Goal: Transaction & Acquisition: Purchase product/service

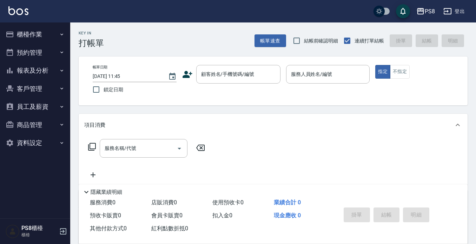
click at [185, 74] on icon at bounding box center [187, 74] width 11 height 11
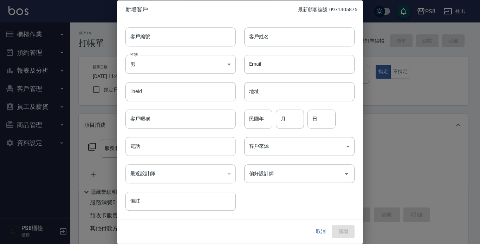
click at [157, 153] on input "電話" at bounding box center [180, 146] width 110 height 19
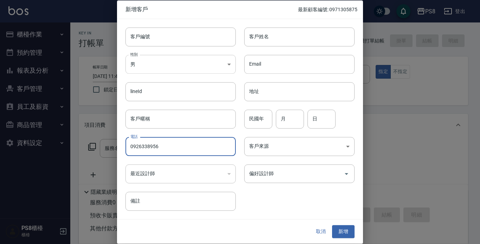
type input "0926338956"
click at [227, 72] on body "PS8 登出 櫃檯作業 打帳單 帳單列表 掛單列表 座位開單 營業儀表板 現金收支登錄 材料自購登錄 每日結帳 排班表 掃碼打卡 預約管理 預約管理 單日預約…" at bounding box center [240, 171] width 480 height 342
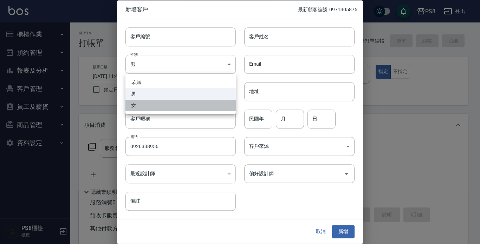
click at [204, 102] on li "女" at bounding box center [180, 106] width 110 height 12
type input "FEMALE"
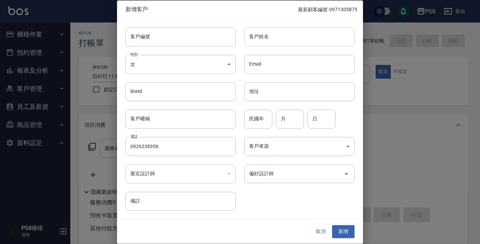
click at [282, 35] on input "客戶姓名" at bounding box center [299, 36] width 110 height 19
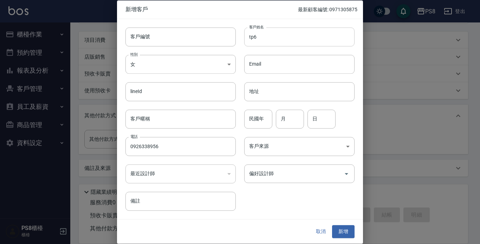
click at [319, 40] on input "tp6" at bounding box center [299, 36] width 110 height 19
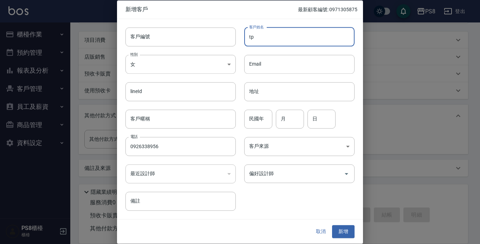
type input "t"
type input "陳品蓉"
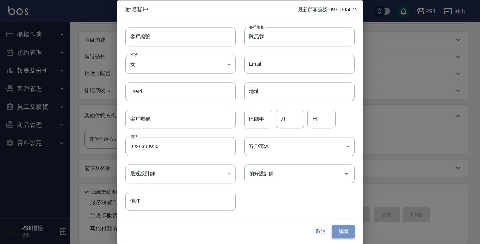
click at [345, 233] on button "新增" at bounding box center [343, 231] width 22 height 13
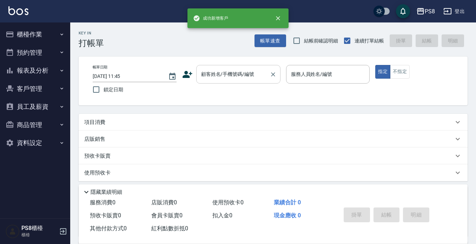
click at [242, 81] on div "顧客姓名/手機號碼/編號" at bounding box center [238, 74] width 84 height 19
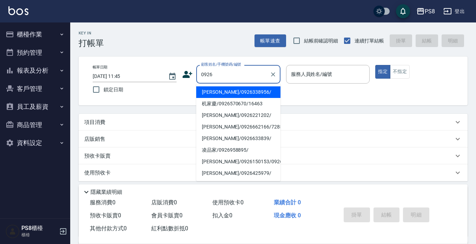
click at [225, 96] on li "陳品蓉/0926338956/" at bounding box center [238, 92] width 84 height 12
type input "陳品蓉/0926338956/"
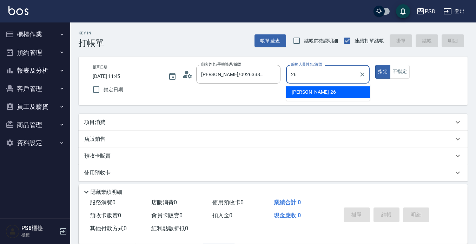
type input "苡真-26"
type button "true"
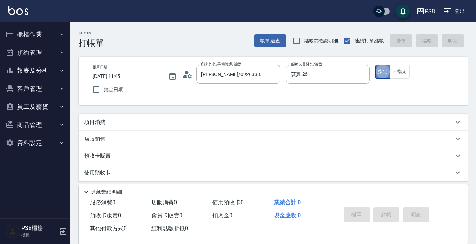
click at [382, 65] on button "指定" at bounding box center [382, 72] width 15 height 14
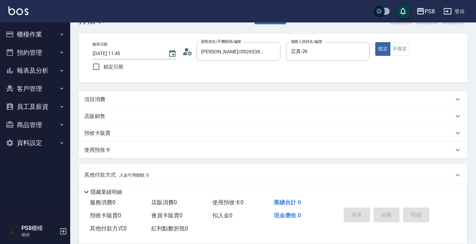
scroll to position [35, 0]
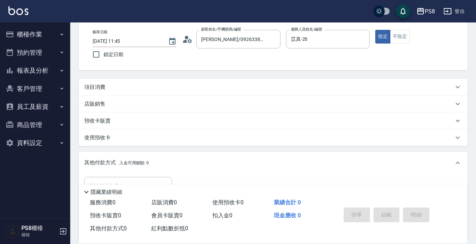
click at [99, 87] on p "項目消費" at bounding box center [94, 87] width 21 height 7
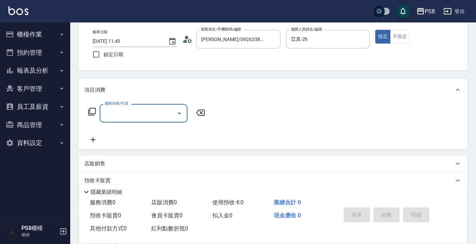
scroll to position [0, 0]
type input "趟"
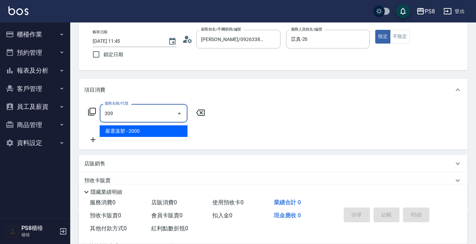
click at [115, 128] on span "嚴選溫塑 - 2000" at bounding box center [144, 131] width 88 height 12
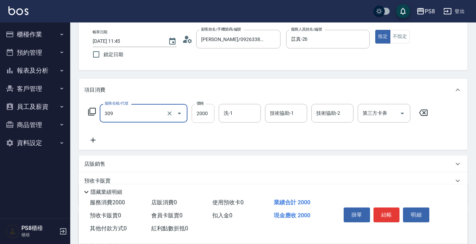
type input "嚴選溫塑(309)"
click at [203, 115] on input "2000" at bounding box center [203, 113] width 23 height 19
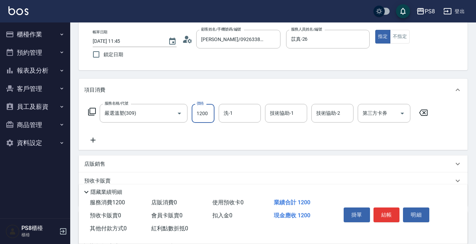
type input "1200"
click at [454, 84] on div "項目消費" at bounding box center [273, 90] width 389 height 22
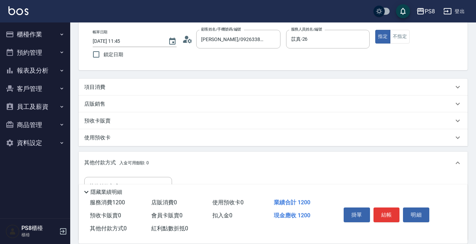
click at [89, 86] on p "項目消費" at bounding box center [94, 87] width 21 height 7
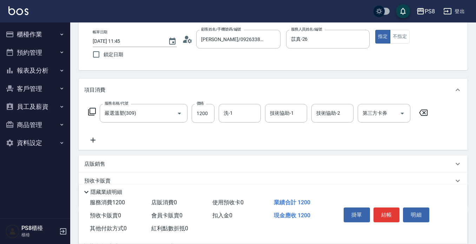
click at [92, 139] on icon at bounding box center [93, 140] width 18 height 8
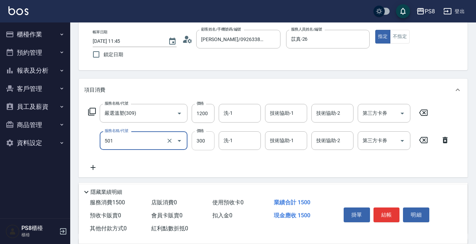
type input "自備護髮(501)"
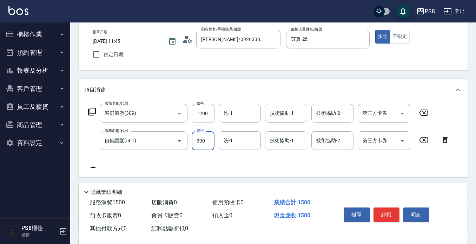
click at [204, 138] on input "300" at bounding box center [203, 140] width 23 height 19
click at [380, 174] on div "服務名稱/代號 嚴選溫塑(309) 服務名稱/代號 價格 1200 價格 洗-1 洗-1 技術協助-1 技術協助-1 技術協助-2 技術協助-2 第三方卡券 …" at bounding box center [273, 139] width 389 height 76
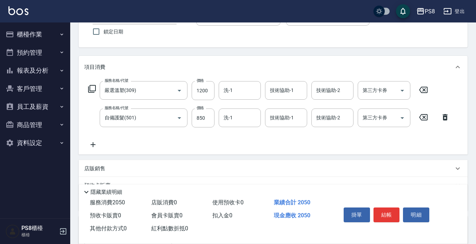
scroll to position [70, 0]
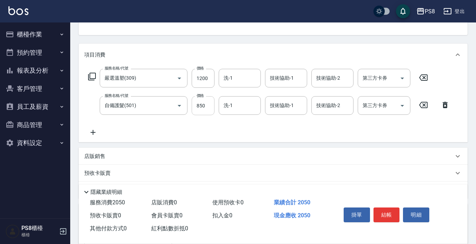
click at [207, 103] on input "850" at bounding box center [203, 105] width 23 height 19
type input "800"
click at [251, 118] on div "服務名稱/代號 嚴選溫塑(309) 服務名稱/代號 價格 1200 價格 洗-1 洗-1 技術協助-1 技術協助-1 技術協助-2 技術協助-2 第三方卡券 …" at bounding box center [269, 103] width 370 height 68
click at [387, 214] on button "結帳" at bounding box center [387, 215] width 26 height 15
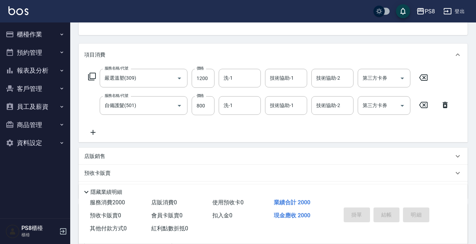
type input "2025/08/18 11:50"
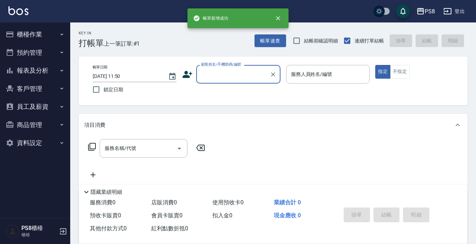
scroll to position [98, 0]
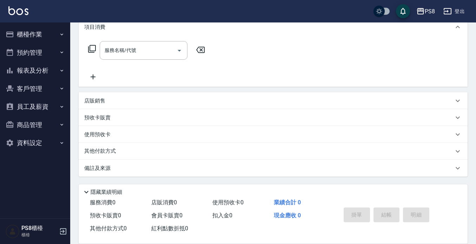
click at [46, 31] on button "櫃檯作業" at bounding box center [35, 34] width 65 height 18
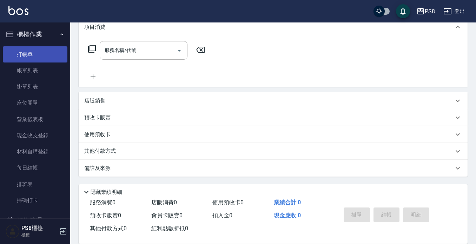
scroll to position [35, 0]
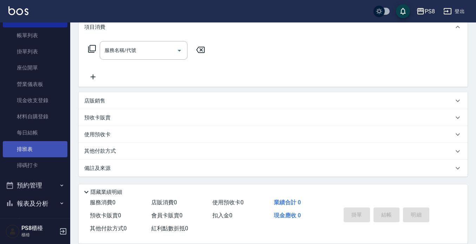
click at [48, 149] on link "排班表" at bounding box center [35, 149] width 65 height 16
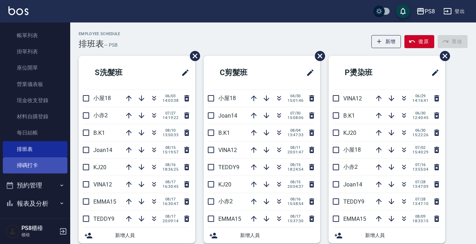
click at [44, 170] on link "掃碼打卡" at bounding box center [35, 165] width 65 height 16
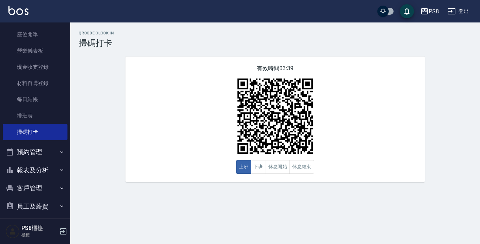
scroll to position [110, 0]
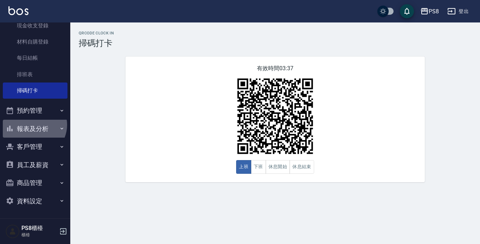
click at [33, 125] on button "報表及分析" at bounding box center [35, 129] width 65 height 18
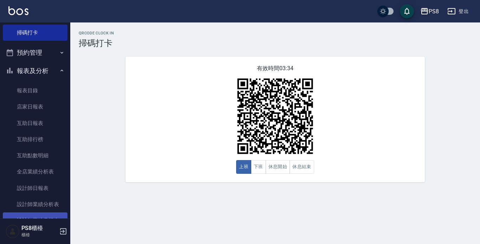
scroll to position [180, 0]
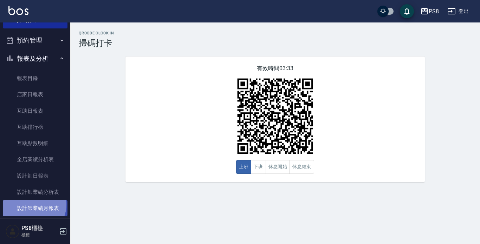
click at [31, 204] on link "設計師業績月報表" at bounding box center [35, 208] width 65 height 16
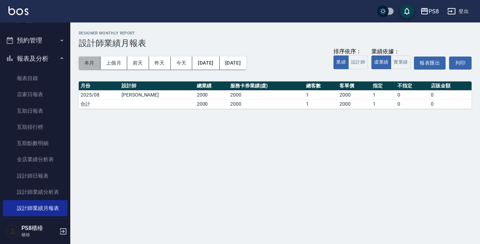
click at [99, 63] on button "本月" at bounding box center [90, 63] width 22 height 13
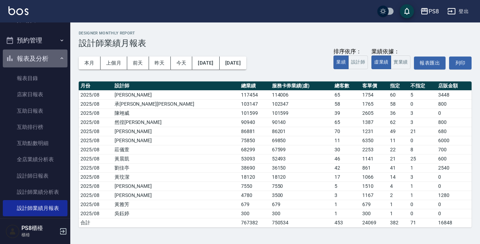
click at [42, 61] on button "報表及分析" at bounding box center [35, 59] width 65 height 18
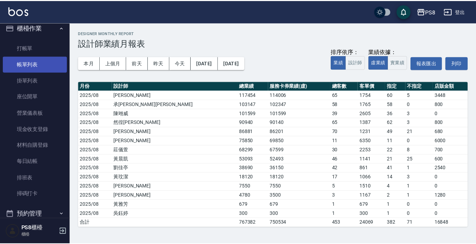
scroll to position [5, 0]
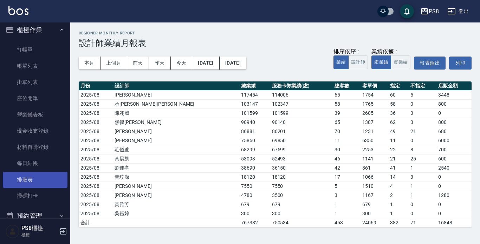
drag, startPoint x: 45, startPoint y: 176, endPoint x: 50, endPoint y: 173, distance: 5.7
click at [45, 176] on link "排班表" at bounding box center [35, 180] width 65 height 16
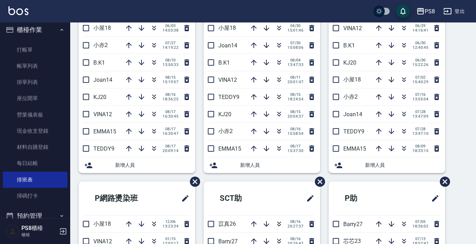
scroll to position [211, 0]
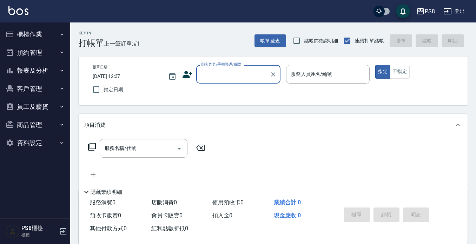
click at [40, 65] on button "報表及分析" at bounding box center [35, 70] width 65 height 18
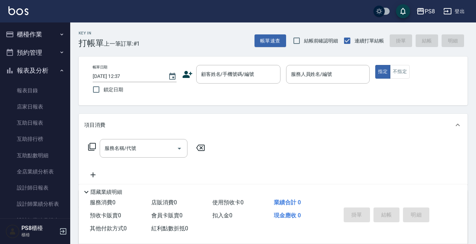
click at [51, 40] on button "櫃檯作業" at bounding box center [35, 34] width 65 height 18
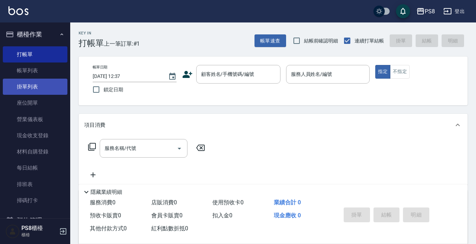
scroll to position [35, 0]
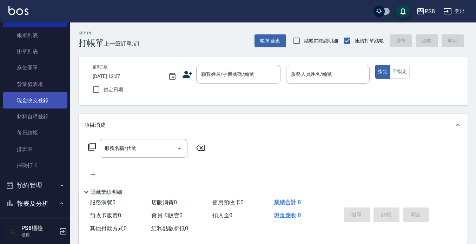
click at [49, 96] on link "現金收支登錄" at bounding box center [35, 100] width 65 height 16
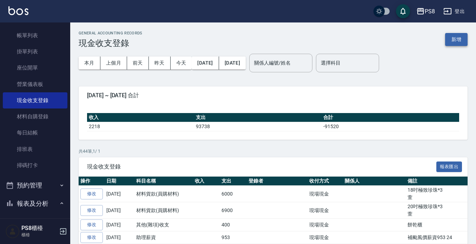
click at [460, 37] on button "新增" at bounding box center [456, 39] width 22 height 13
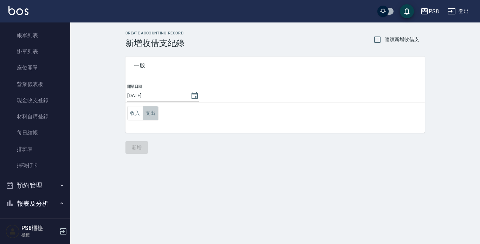
click at [151, 113] on button "支出" at bounding box center [151, 113] width 16 height 14
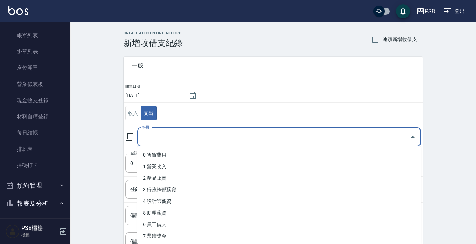
drag, startPoint x: 170, startPoint y: 136, endPoint x: 197, endPoint y: 126, distance: 28.3
click at [171, 136] on input "科目" at bounding box center [273, 137] width 267 height 12
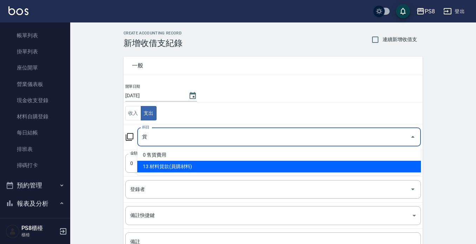
click at [200, 166] on li "13 材料貨款(員購材料)" at bounding box center [279, 167] width 284 height 12
type input "13 材料貨款(員購材料)"
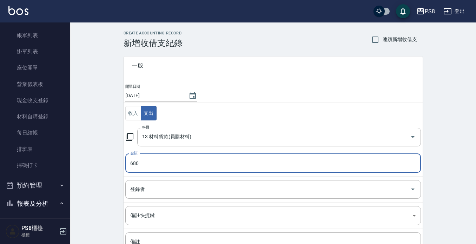
type input "680"
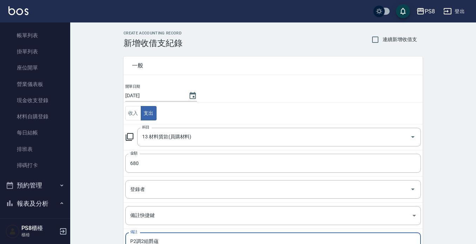
type textarea "P2調2組爵蘊"
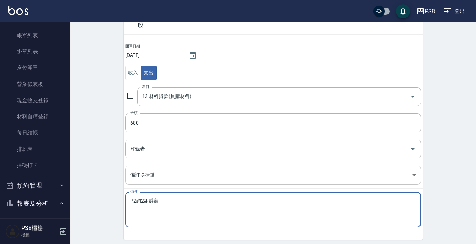
scroll to position [66, 0]
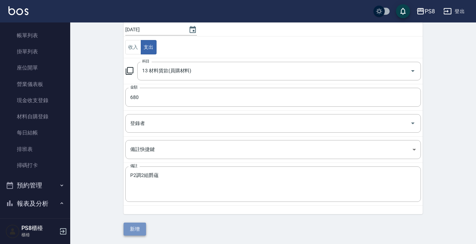
click at [132, 224] on button "新增" at bounding box center [135, 229] width 22 height 13
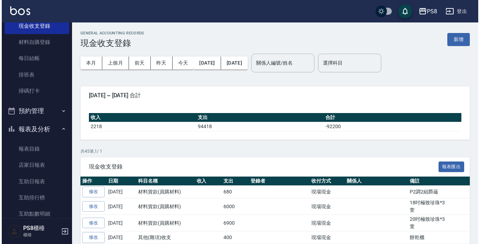
scroll to position [246, 0]
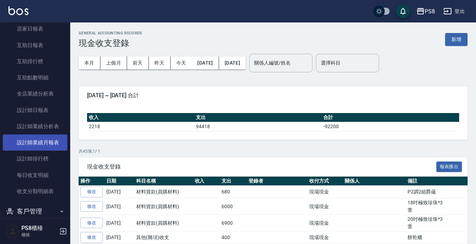
click at [48, 144] on link "設計師業績月報表" at bounding box center [35, 143] width 65 height 16
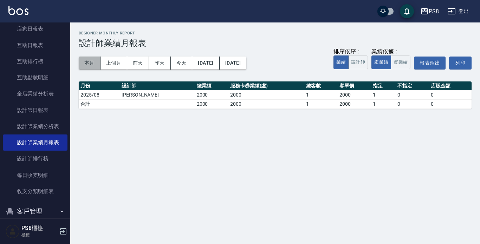
click at [91, 63] on button "本月" at bounding box center [90, 63] width 22 height 13
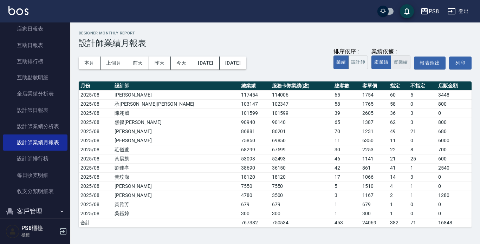
click at [400, 66] on button "實業績" at bounding box center [401, 62] width 20 height 14
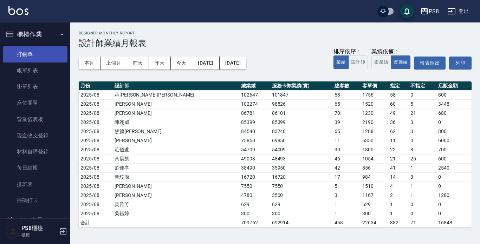
click at [30, 56] on link "打帳單" at bounding box center [35, 54] width 65 height 16
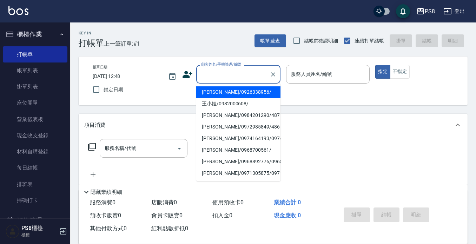
click at [237, 76] on input "顧客姓名/手機號碼/編號" at bounding box center [232, 74] width 67 height 12
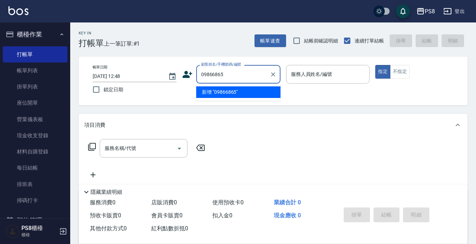
click at [231, 71] on input "09866865" at bounding box center [232, 74] width 67 height 12
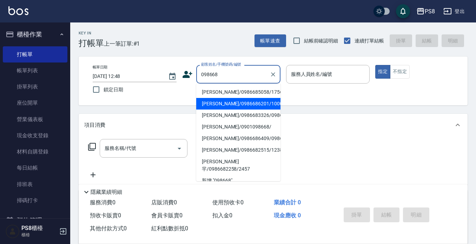
click at [230, 104] on li "黃顗融/0986686201/10006" at bounding box center [238, 104] width 84 height 12
type input "黃顗融/0986686201/10006"
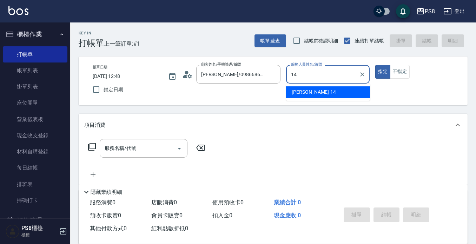
click at [326, 91] on div "Joan -14" at bounding box center [328, 92] width 84 height 12
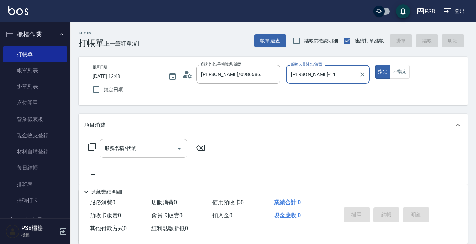
type input "Joan-14"
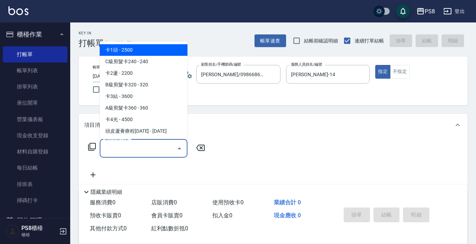
click at [126, 150] on div "服務名稱/代號 服務名稱/代號" at bounding box center [144, 148] width 88 height 19
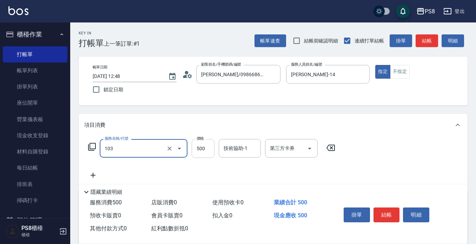
type input "B級洗剪500(103)"
click at [199, 151] on input "500" at bounding box center [203, 148] width 23 height 19
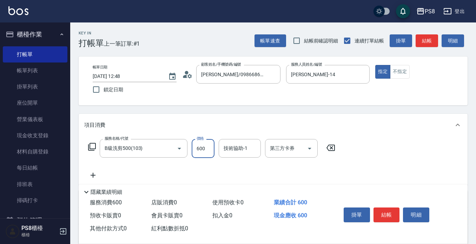
type input "600"
click at [384, 209] on button "結帳" at bounding box center [387, 215] width 26 height 15
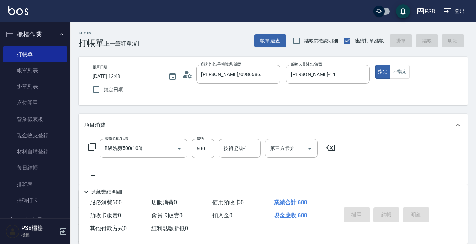
type input "2025/08/18 13:03"
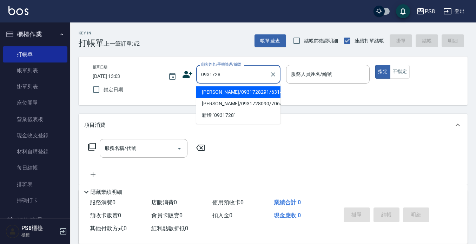
click at [261, 87] on li "陳坤和/0931728291/6314" at bounding box center [238, 92] width 84 height 12
type input "陳坤和/0931728291/6314"
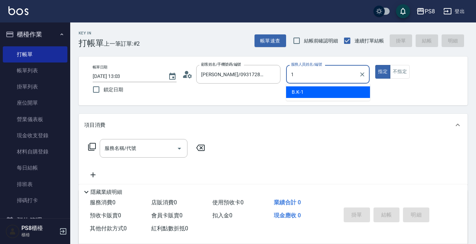
type input "B.K-1"
type button "true"
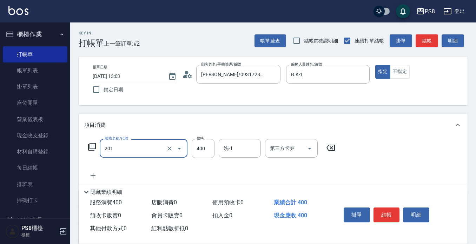
type input "洗剪400(201)"
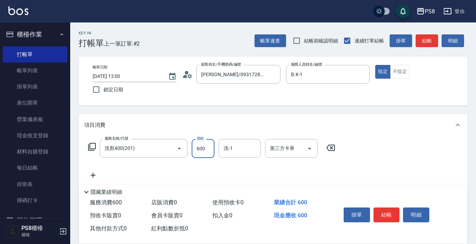
type input "600"
click at [387, 209] on button "結帳" at bounding box center [387, 215] width 26 height 15
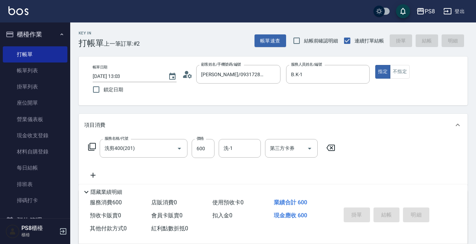
type input "2025/08/18 13:11"
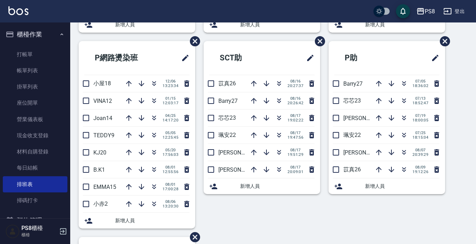
scroll to position [5, 0]
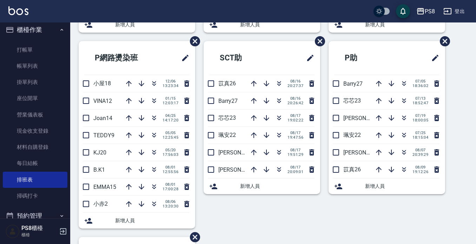
click at [45, 31] on button "櫃檯作業" at bounding box center [35, 30] width 65 height 18
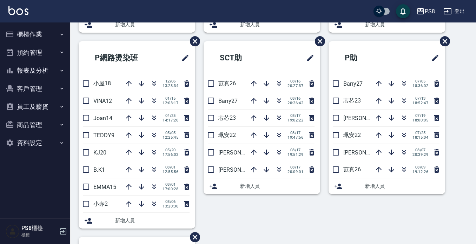
scroll to position [0, 0]
click at [51, 71] on button "報表及分析" at bounding box center [35, 70] width 65 height 18
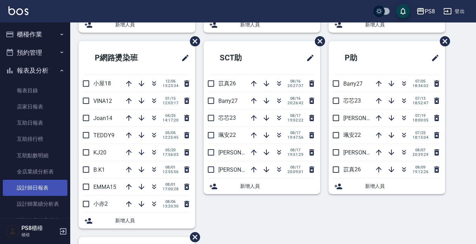
click at [44, 189] on link "設計師日報表" at bounding box center [35, 188] width 65 height 16
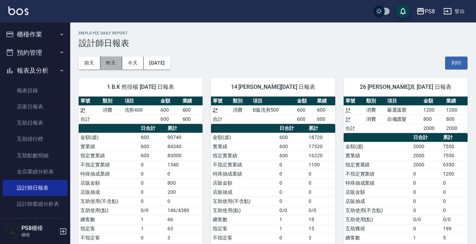
click at [119, 60] on button "昨天" at bounding box center [111, 63] width 22 height 13
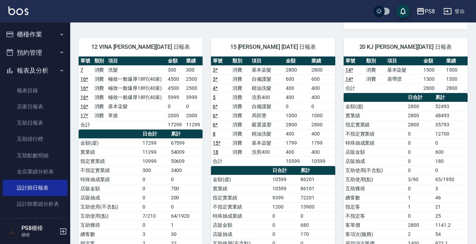
scroll to position [421, 0]
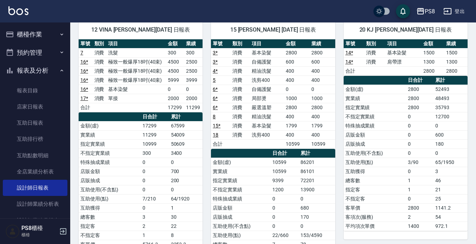
click at [413, 107] on td "2800" at bounding box center [420, 107] width 28 height 9
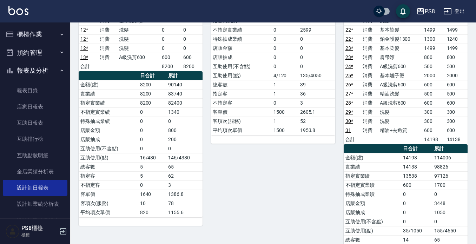
scroll to position [0, 0]
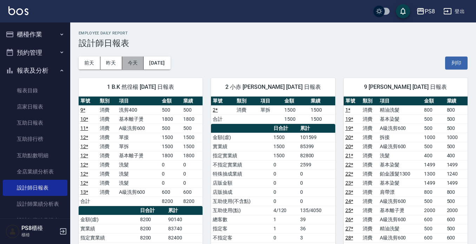
click at [130, 65] on button "今天" at bounding box center [133, 63] width 22 height 13
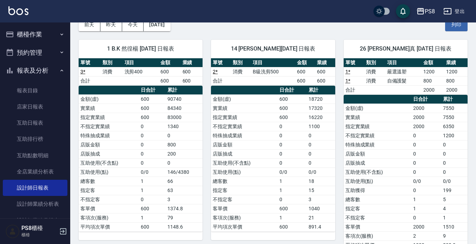
scroll to position [26, 0]
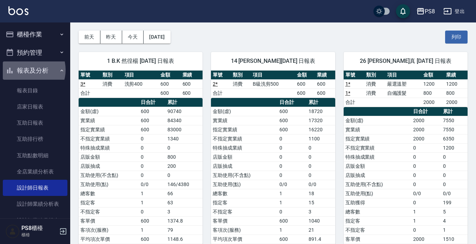
click at [27, 70] on button "報表及分析" at bounding box center [35, 70] width 65 height 18
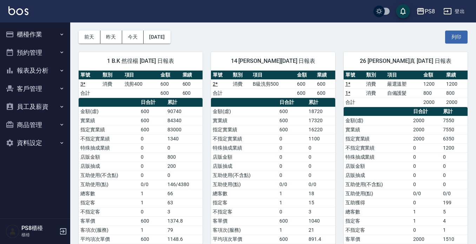
click at [40, 31] on button "櫃檯作業" at bounding box center [35, 34] width 65 height 18
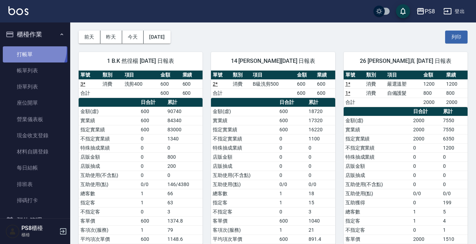
click at [32, 50] on link "打帳單" at bounding box center [35, 54] width 65 height 16
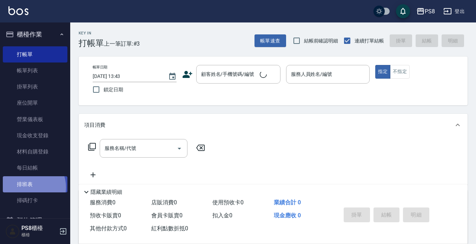
click at [30, 187] on link "排班表" at bounding box center [35, 184] width 65 height 16
